Goal: Go to known website: Access a specific website the user already knows

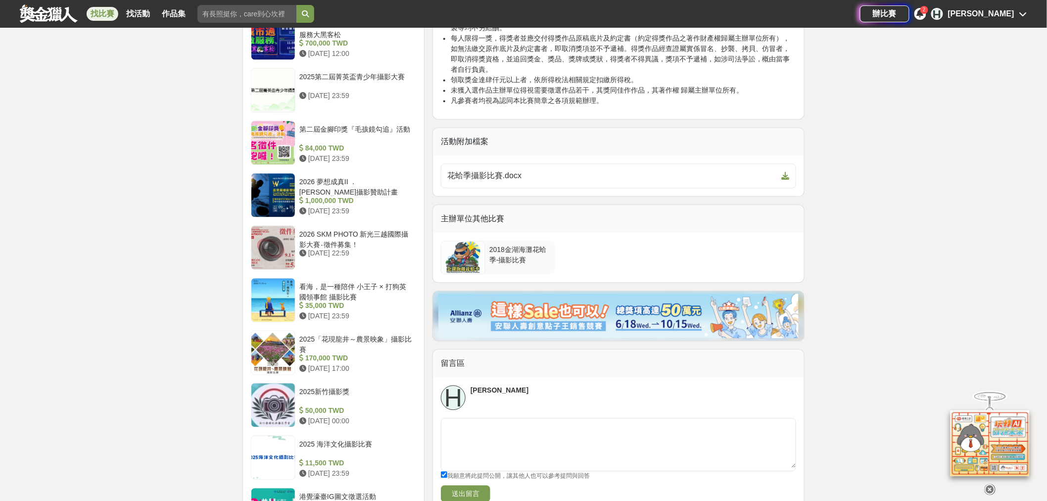
click at [457, 251] on div at bounding box center [464, 257] width 44 height 33
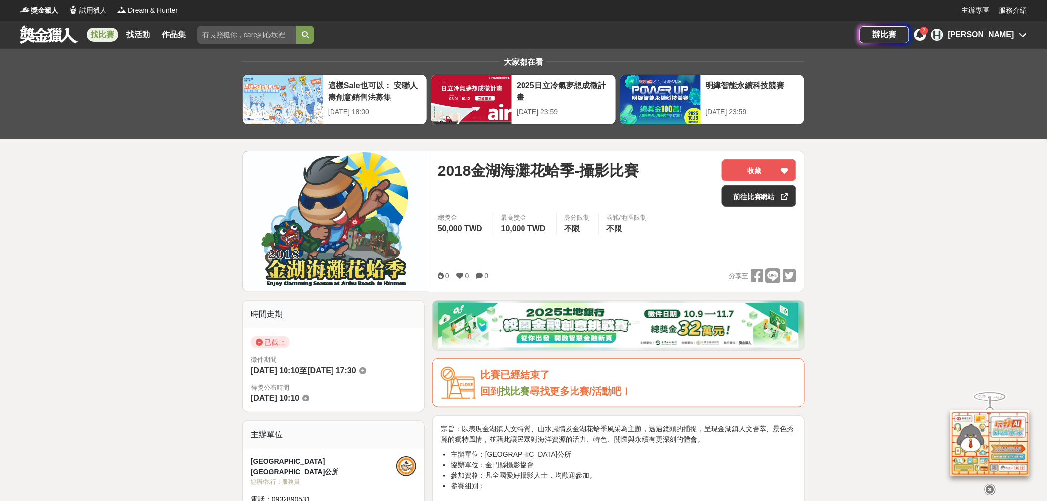
click at [332, 211] on img at bounding box center [335, 221] width 185 height 140
click at [742, 192] on link "前往比賽網站" at bounding box center [759, 196] width 74 height 22
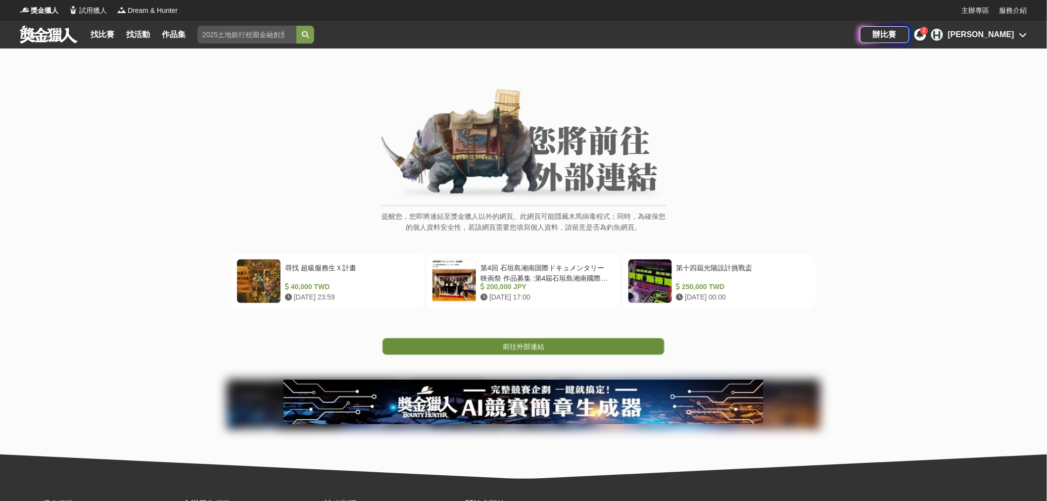
click at [578, 344] on link "前往外部連結" at bounding box center [524, 346] width 282 height 17
